Goal: Task Accomplishment & Management: Use online tool/utility

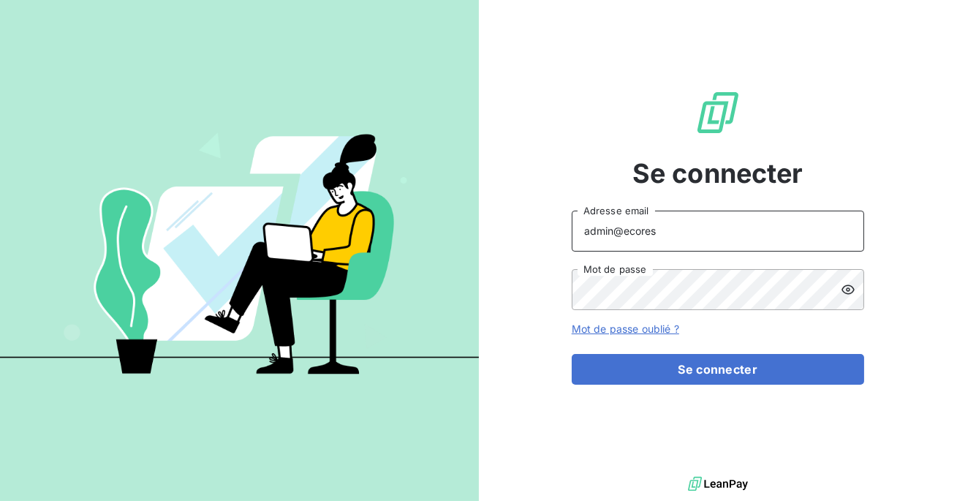
click at [661, 238] on input "admin@ecores" at bounding box center [718, 231] width 292 height 41
type input "admin@tiptoptapis"
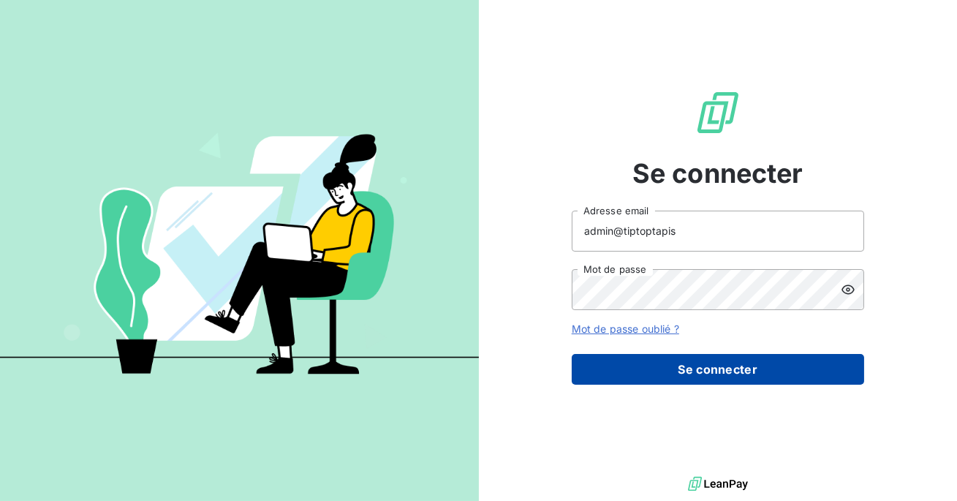
click at [667, 371] on button "Se connecter" at bounding box center [718, 369] width 292 height 31
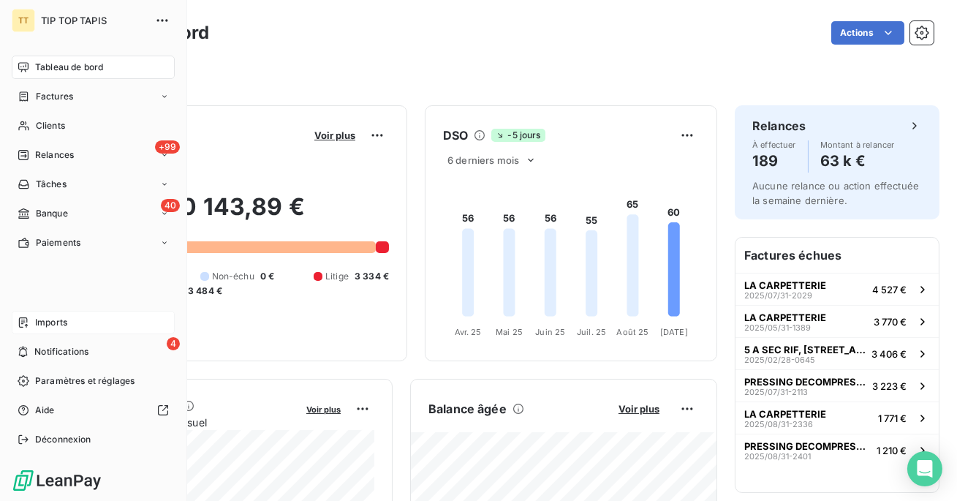
click at [64, 320] on span "Imports" at bounding box center [51, 322] width 32 height 13
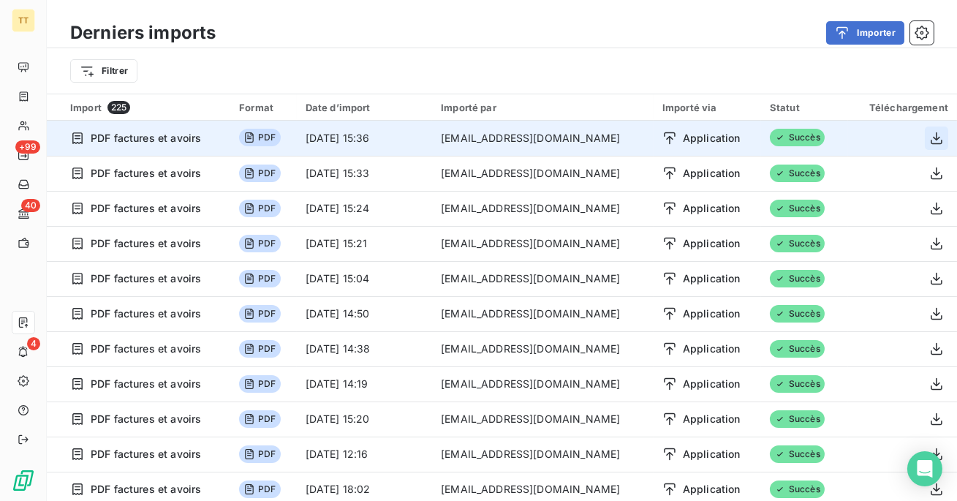
click at [933, 135] on icon "button" at bounding box center [936, 138] width 15 height 15
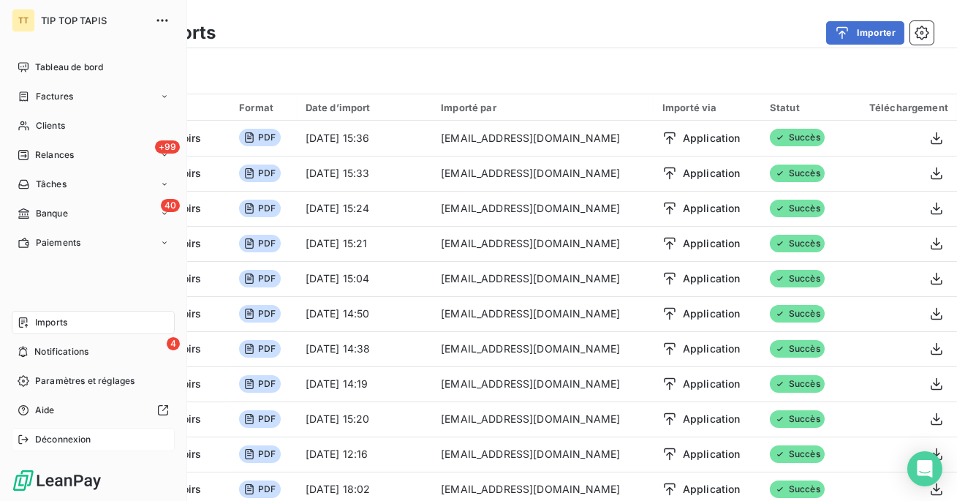
click at [23, 445] on icon at bounding box center [24, 440] width 12 height 12
